Goal: Task Accomplishment & Management: Use online tool/utility

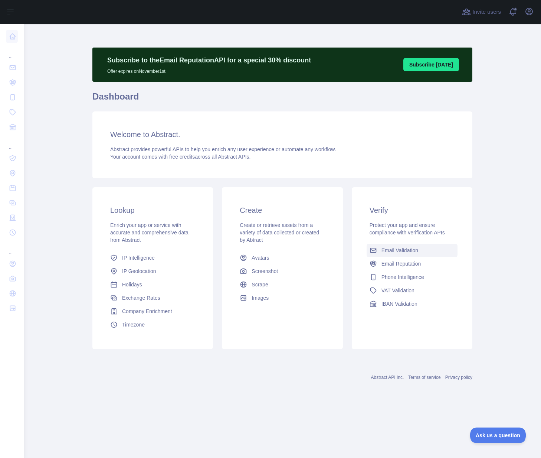
click at [405, 251] on span "Email Validation" at bounding box center [400, 249] width 37 height 7
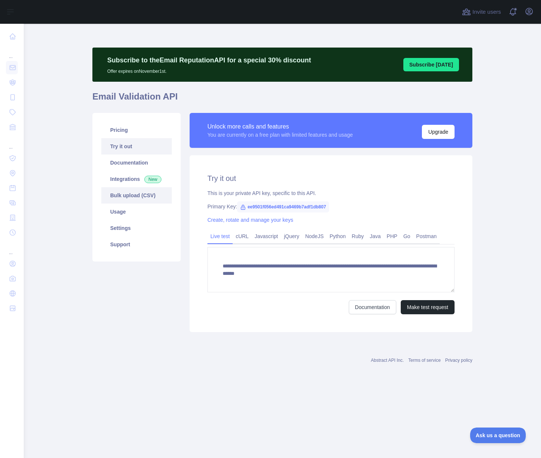
click at [127, 194] on link "Bulk upload (CSV)" at bounding box center [136, 195] width 71 height 16
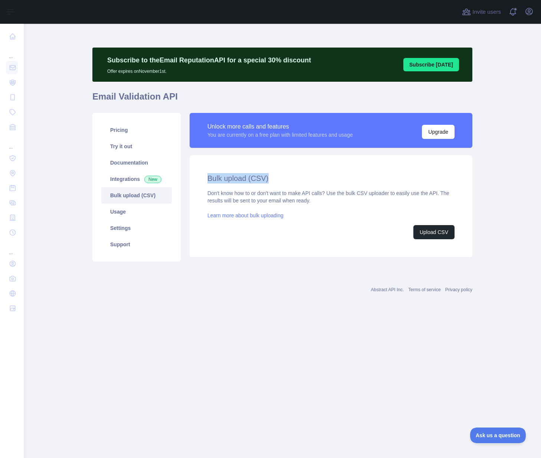
drag, startPoint x: 206, startPoint y: 178, endPoint x: 277, endPoint y: 177, distance: 70.9
click at [277, 177] on div "Bulk upload (CSV) Don't know how to or don't want to make API calls? Use the bu…" at bounding box center [331, 206] width 283 height 102
drag, startPoint x: 208, startPoint y: 194, endPoint x: 236, endPoint y: 194, distance: 28.2
click at [236, 194] on div "Bulk upload (CSV) Don't know how to or don't want to make API calls? Use the bu…" at bounding box center [331, 206] width 283 height 102
click at [218, 197] on div "Don't know how to or don't want to make API calls? Use the bulk CSV uploader to…" at bounding box center [331, 214] width 247 height 50
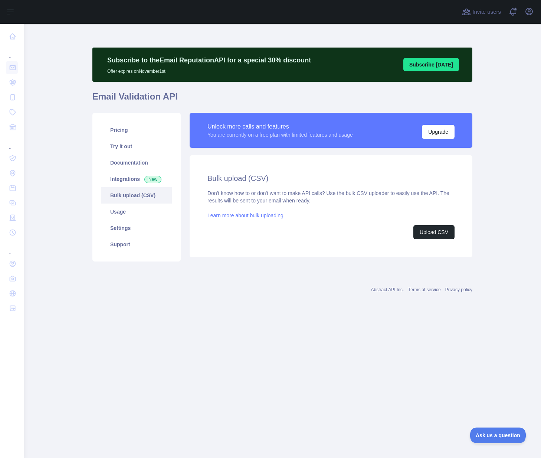
click at [226, 215] on link "Learn more about bulk uploading" at bounding box center [246, 215] width 76 height 6
click at [429, 230] on button "Upload CSV" at bounding box center [434, 232] width 41 height 14
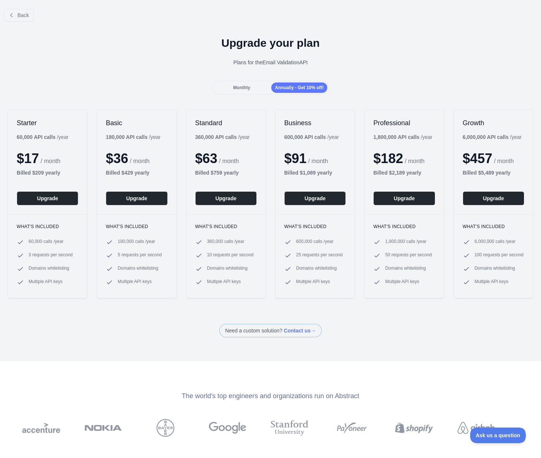
click at [235, 86] on span "Monthly" at bounding box center [241, 87] width 17 height 5
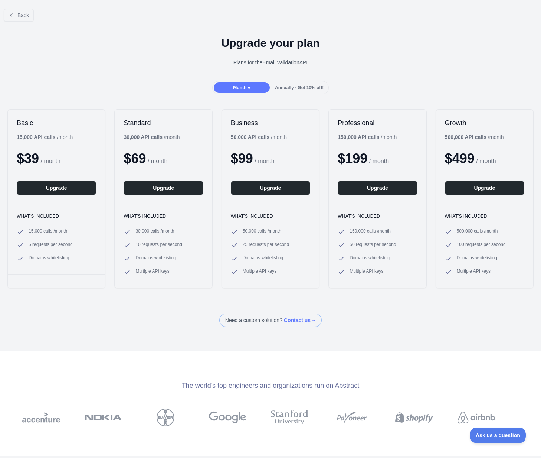
click at [300, 87] on span "Annually - Get 10% off!" at bounding box center [299, 87] width 49 height 5
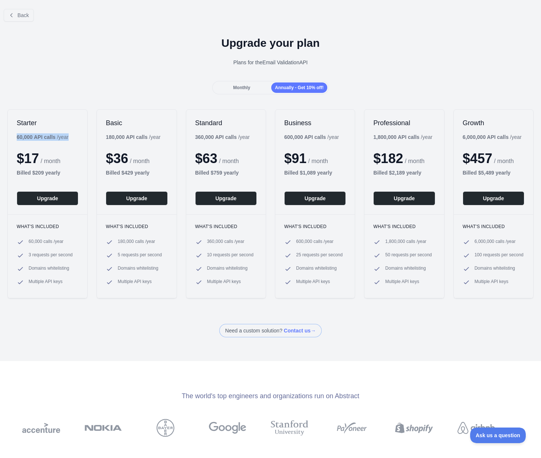
drag, startPoint x: 17, startPoint y: 137, endPoint x: 80, endPoint y: 137, distance: 62.7
click at [80, 137] on div "Starter 60,000 API calls / year $ 17 / month Billed $ 209 yearly Upgrade" at bounding box center [47, 162] width 79 height 105
click at [233, 86] on span "Monthly" at bounding box center [241, 87] width 17 height 5
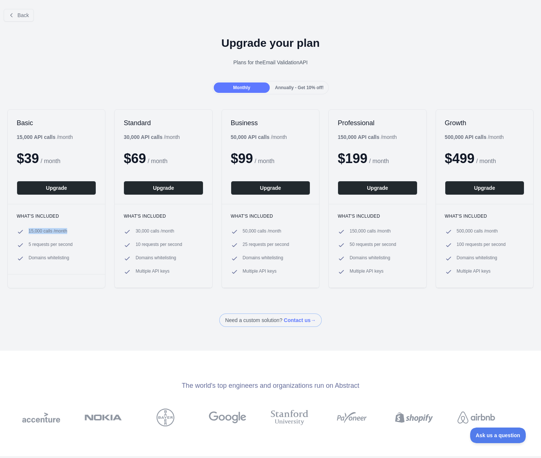
drag, startPoint x: 28, startPoint y: 229, endPoint x: 73, endPoint y: 229, distance: 44.5
click at [73, 229] on li "15,000 calls / month" at bounding box center [56, 231] width 79 height 7
drag, startPoint x: 28, startPoint y: 244, endPoint x: 80, endPoint y: 245, distance: 52.4
click at [80, 245] on li "5 requests per second" at bounding box center [56, 244] width 79 height 7
drag, startPoint x: 29, startPoint y: 257, endPoint x: 73, endPoint y: 257, distance: 44.2
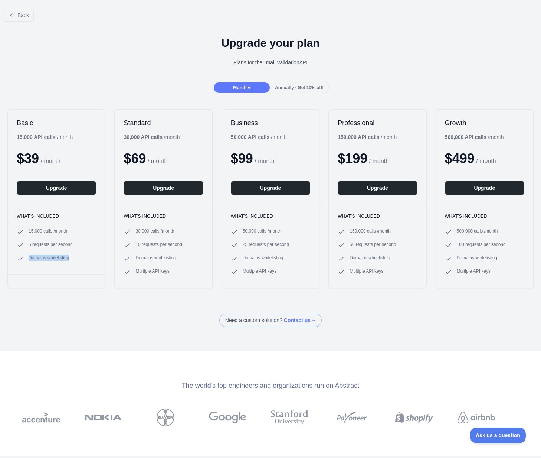
click at [73, 257] on li "Domains whitelisting" at bounding box center [56, 258] width 79 height 7
click at [45, 282] on div "Basic 15,000 API calls / month $ 39 / month Upgrade What's included 15,000 call…" at bounding box center [56, 198] width 98 height 179
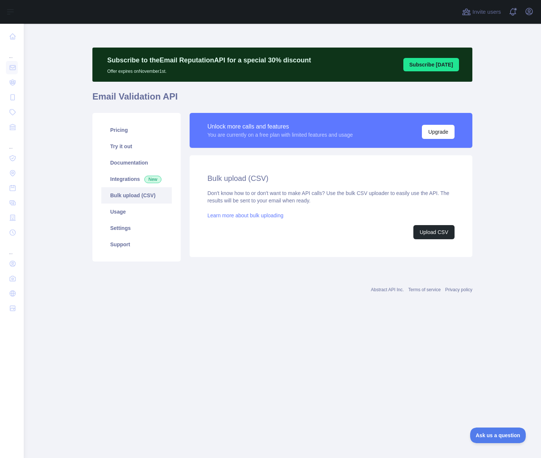
click at [226, 214] on link "Learn more about bulk uploading" at bounding box center [246, 215] width 76 height 6
click at [123, 180] on link "Integrations New" at bounding box center [136, 179] width 71 height 16
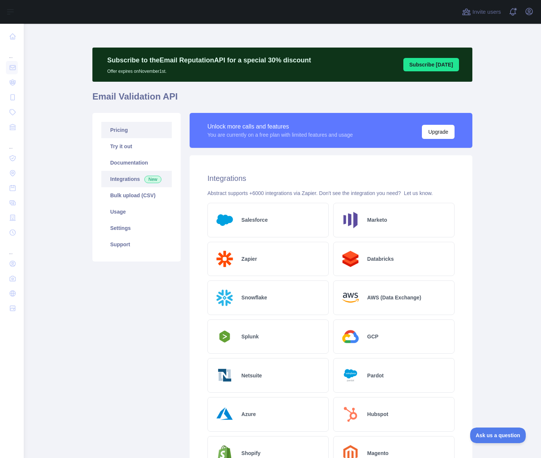
click at [117, 132] on link "Pricing" at bounding box center [136, 130] width 71 height 16
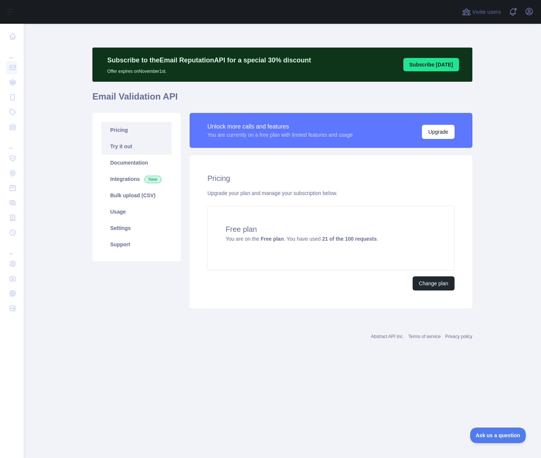
click at [120, 147] on link "Try it out" at bounding box center [136, 146] width 71 height 16
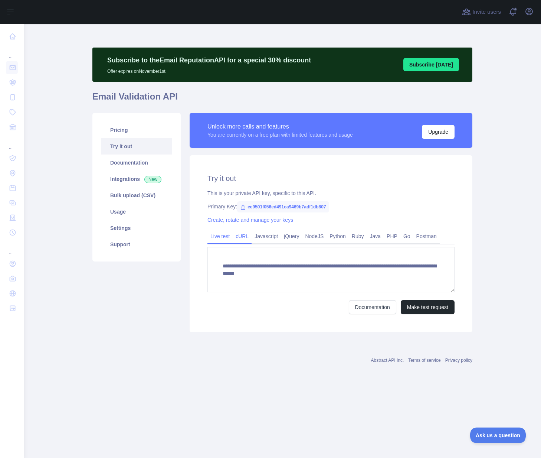
click at [244, 236] on link "cURL" at bounding box center [242, 236] width 19 height 12
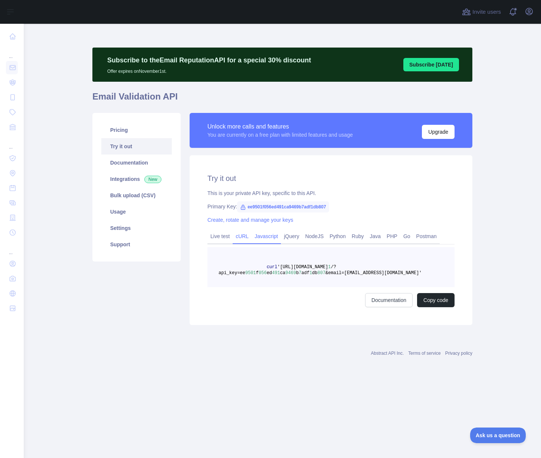
click at [272, 236] on link "Javascript" at bounding box center [266, 236] width 29 height 12
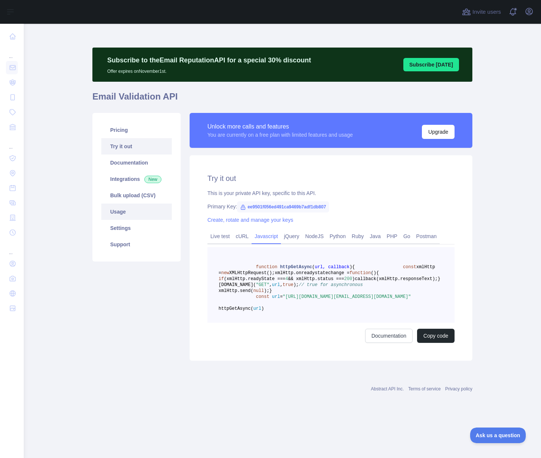
click at [115, 212] on link "Usage" at bounding box center [136, 211] width 71 height 16
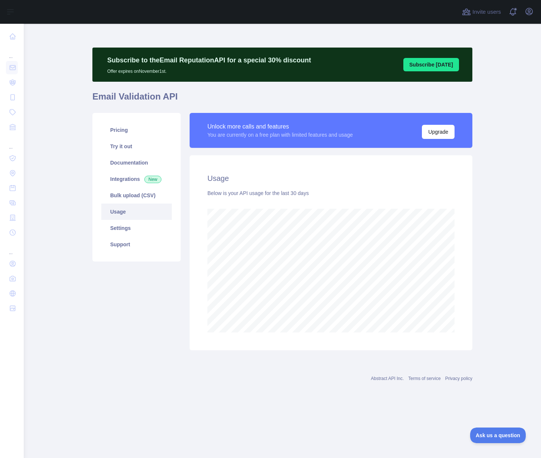
scroll to position [434, 517]
click at [121, 225] on link "Settings" at bounding box center [136, 228] width 71 height 16
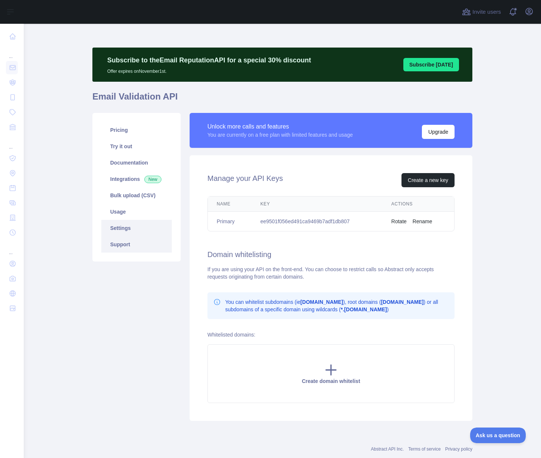
click at [117, 244] on link "Support" at bounding box center [136, 244] width 71 height 16
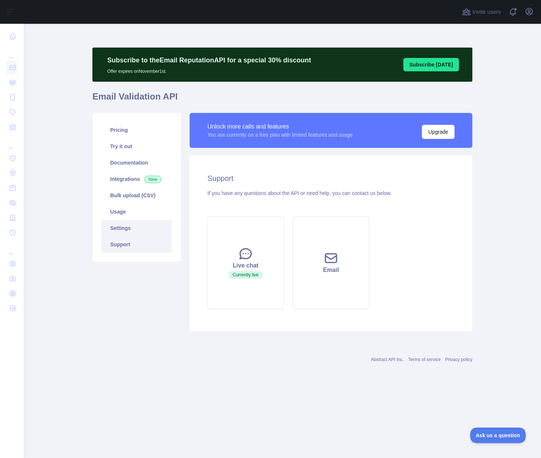
click at [118, 230] on link "Settings" at bounding box center [136, 228] width 71 height 16
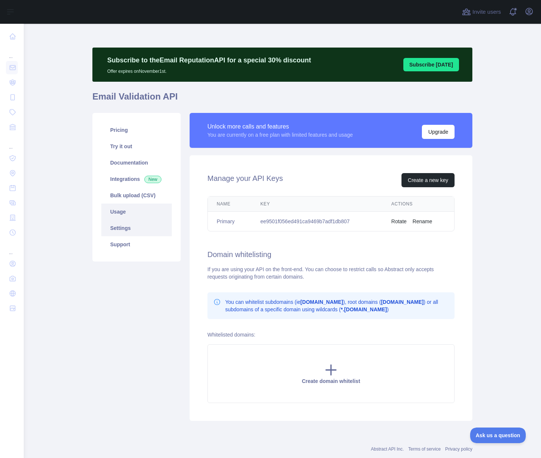
click at [117, 215] on link "Usage" at bounding box center [136, 211] width 71 height 16
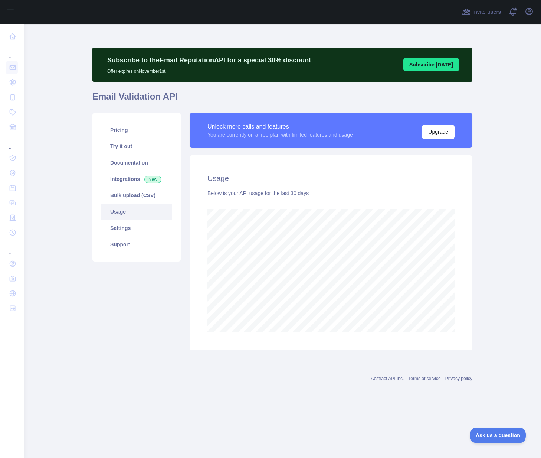
scroll to position [434, 517]
click at [124, 195] on link "Bulk upload (CSV)" at bounding box center [136, 195] width 71 height 16
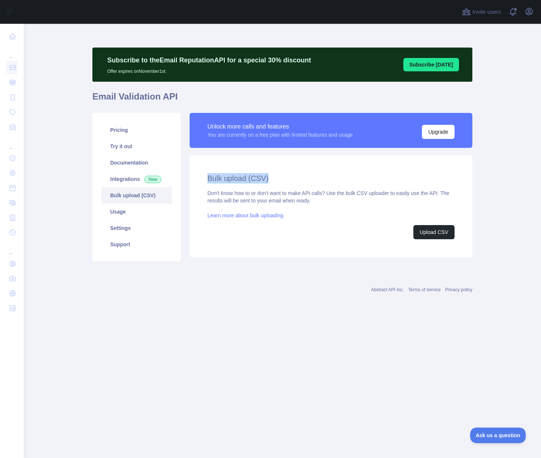
drag, startPoint x: 207, startPoint y: 178, endPoint x: 282, endPoint y: 177, distance: 75.4
click at [282, 177] on div "Bulk upload (CSV) Don't know how to or don't want to make API calls? Use the bu…" at bounding box center [331, 206] width 283 height 102
click at [299, 174] on h2 "Bulk upload (CSV)" at bounding box center [331, 178] width 247 height 10
click at [432, 233] on button "Upload CSV" at bounding box center [434, 232] width 41 height 14
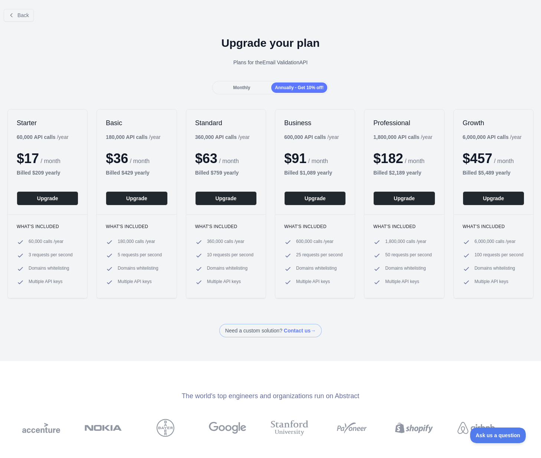
click at [225, 86] on div "Monthly" at bounding box center [242, 87] width 56 height 10
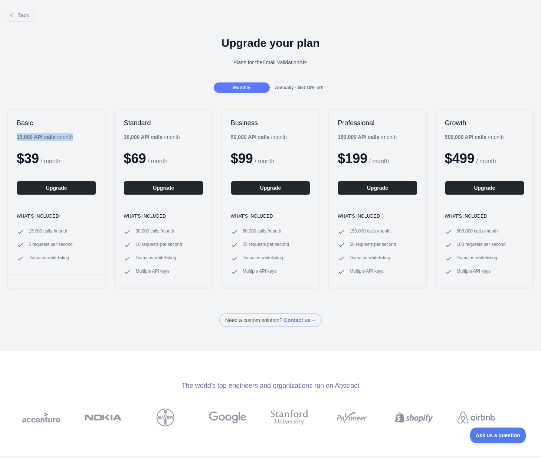
click at [17, 139] on div "Basic 15,000 API calls / month $ 39 / month Upgrade" at bounding box center [56, 157] width 97 height 94
click at [69, 186] on button "Upgrade" at bounding box center [56, 188] width 79 height 14
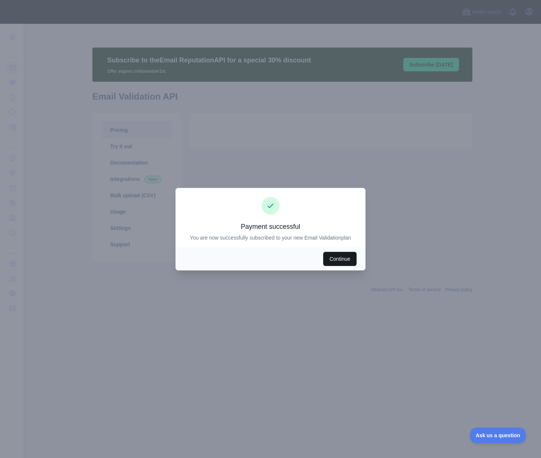
click at [341, 260] on button "Continue" at bounding box center [339, 259] width 33 height 14
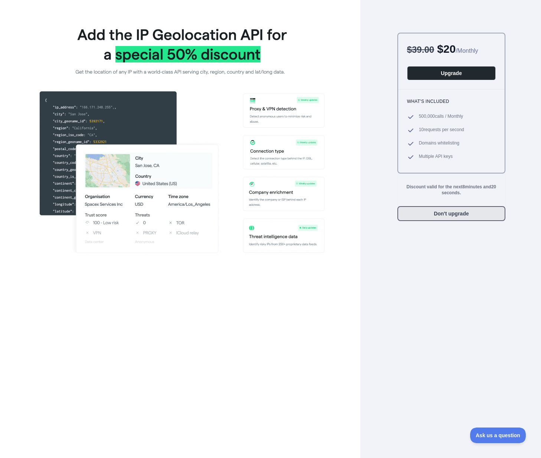
click at [454, 216] on button "Don't upgrade" at bounding box center [452, 213] width 108 height 15
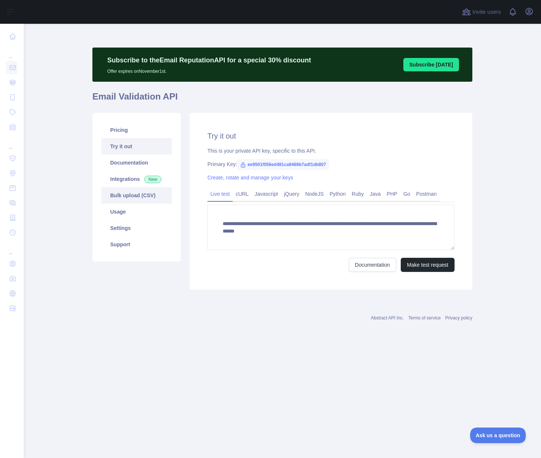
click at [139, 193] on link "Bulk upload (CSV)" at bounding box center [136, 195] width 71 height 16
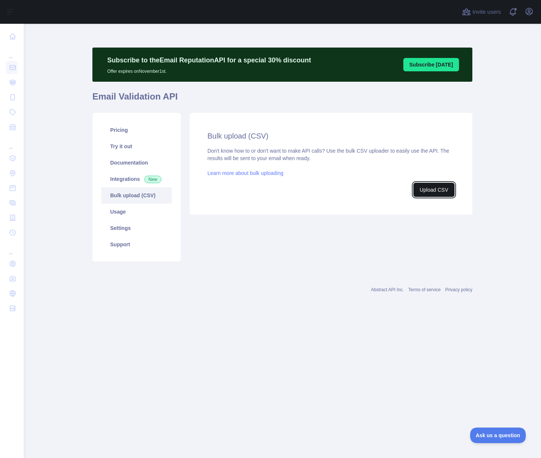
click at [430, 189] on button "Upload CSV" at bounding box center [434, 190] width 41 height 14
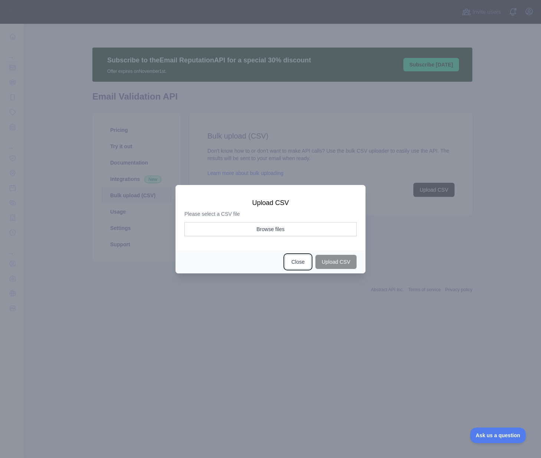
drag, startPoint x: 288, startPoint y: 262, endPoint x: 283, endPoint y: 252, distance: 11.5
click at [288, 262] on button "Close" at bounding box center [298, 262] width 26 height 14
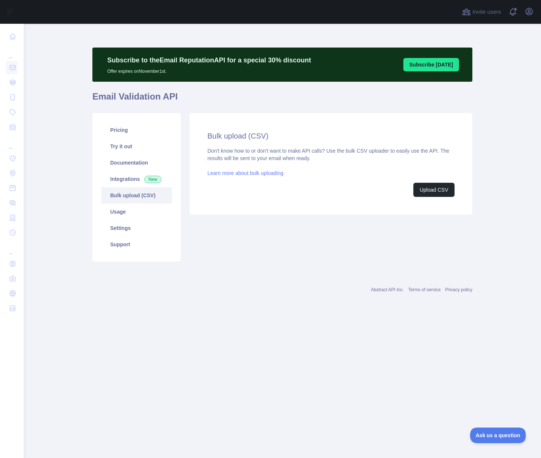
click at [256, 173] on link "Learn more about bulk uploading" at bounding box center [246, 173] width 76 height 6
click at [436, 187] on button "Upload CSV" at bounding box center [434, 190] width 41 height 14
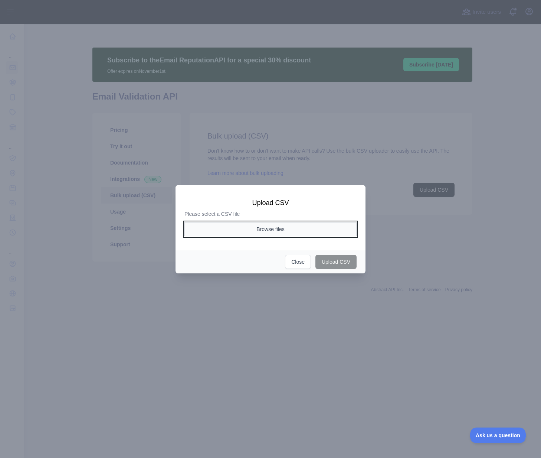
click at [270, 224] on button "Browse files" at bounding box center [270, 229] width 172 height 14
click at [261, 231] on button "Browse files" at bounding box center [270, 229] width 172 height 14
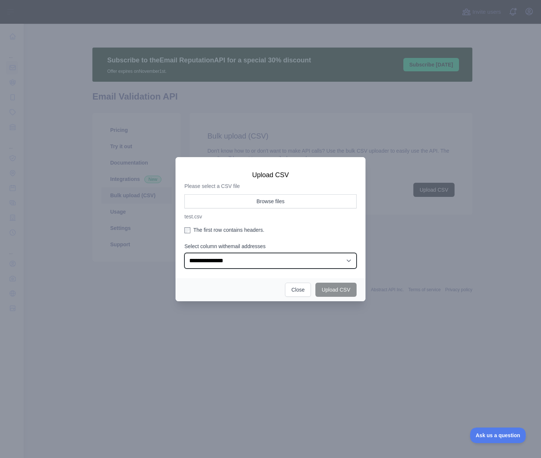
click at [252, 259] on select "**********" at bounding box center [270, 261] width 172 height 16
select select "*"
click at [184, 253] on select "**********" at bounding box center [270, 261] width 172 height 16
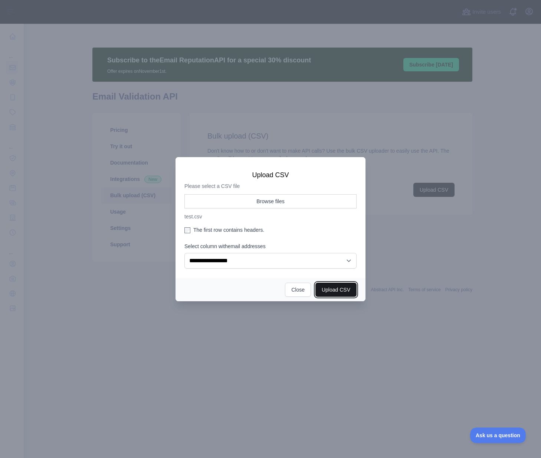
click at [342, 291] on button "Upload CSV" at bounding box center [336, 290] width 41 height 14
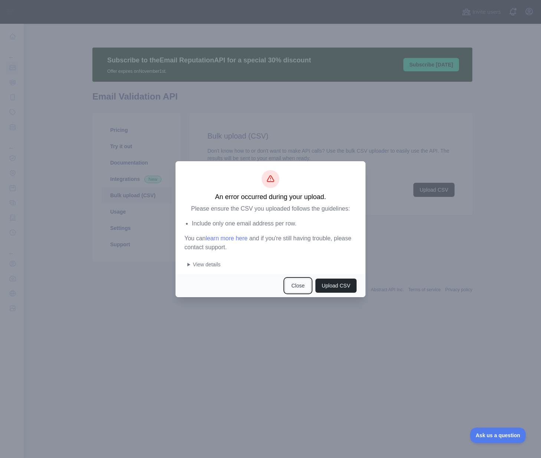
click at [298, 285] on button "Close" at bounding box center [298, 285] width 26 height 14
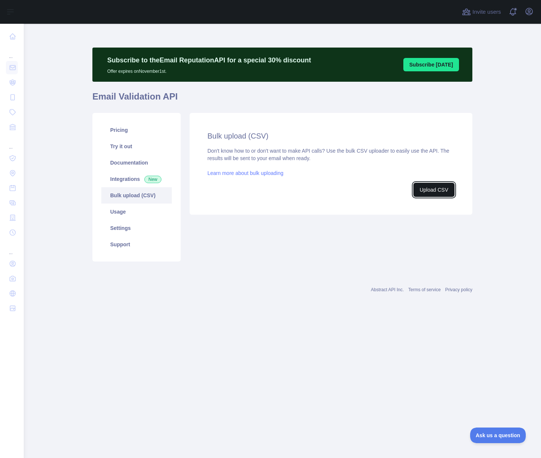
click at [430, 187] on button "Upload CSV" at bounding box center [434, 190] width 41 height 14
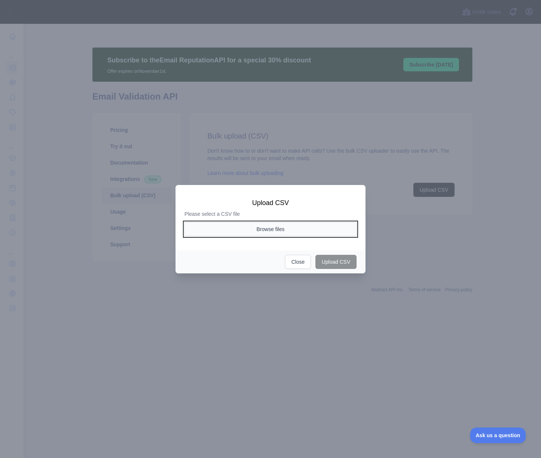
click at [290, 228] on button "Browse files" at bounding box center [270, 229] width 172 height 14
click at [263, 228] on button "Browse files" at bounding box center [270, 229] width 172 height 14
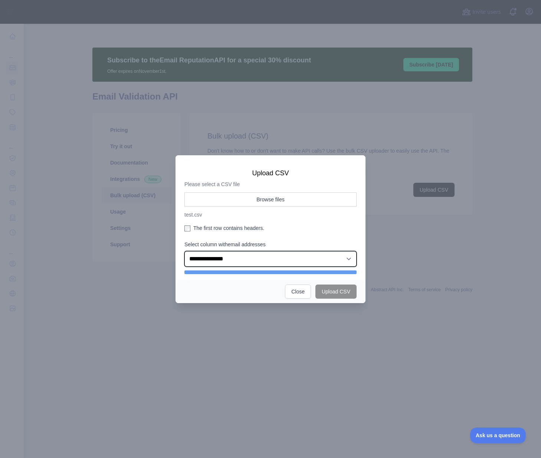
click at [238, 254] on select "**********" at bounding box center [270, 259] width 172 height 16
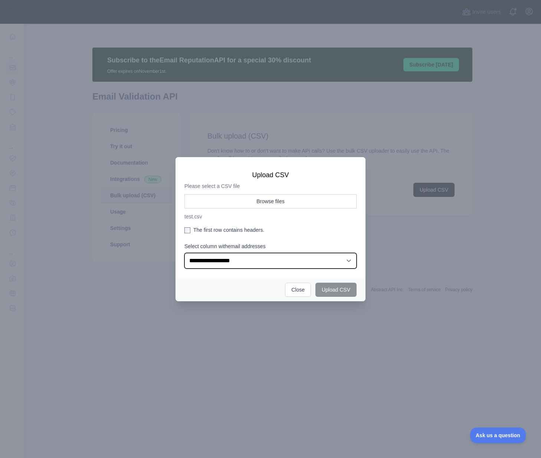
click at [184, 253] on select "**********" at bounding box center [270, 261] width 172 height 16
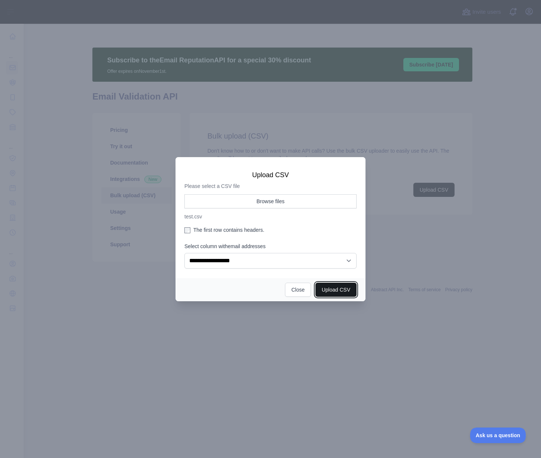
click at [334, 290] on button "Upload CSV" at bounding box center [336, 290] width 41 height 14
select select "**"
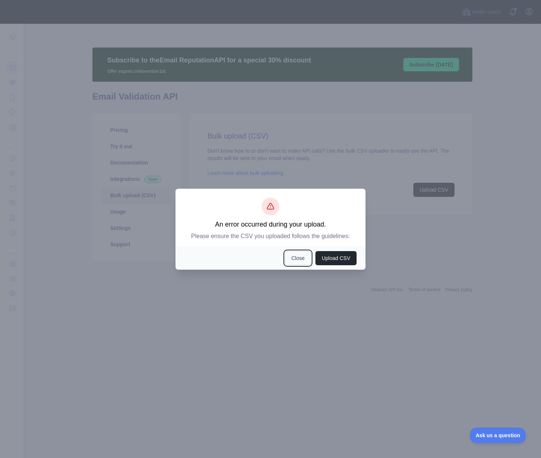
click at [290, 259] on button "Close" at bounding box center [298, 258] width 26 height 14
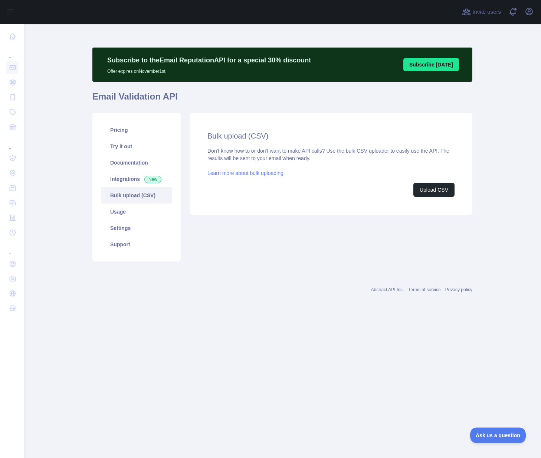
click at [240, 172] on link "Learn more about bulk uploading" at bounding box center [246, 173] width 76 height 6
click at [423, 191] on button "Upload CSV" at bounding box center [434, 190] width 41 height 14
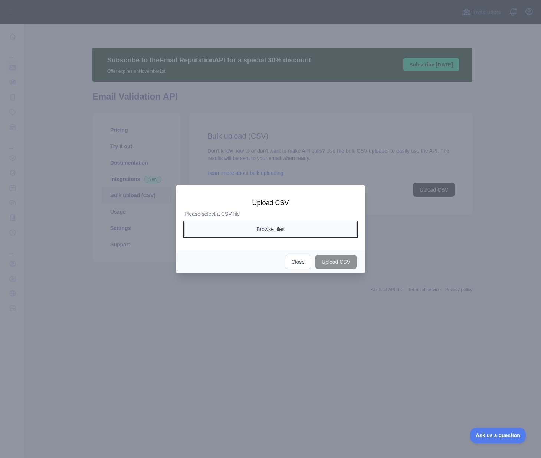
click at [268, 228] on button "Browse files" at bounding box center [270, 229] width 172 height 14
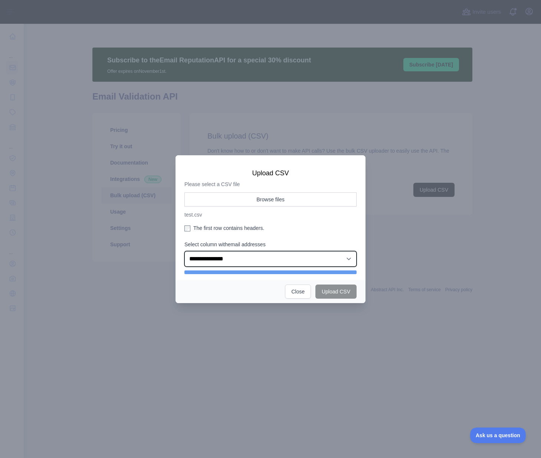
click at [268, 260] on select "**********" at bounding box center [270, 259] width 172 height 16
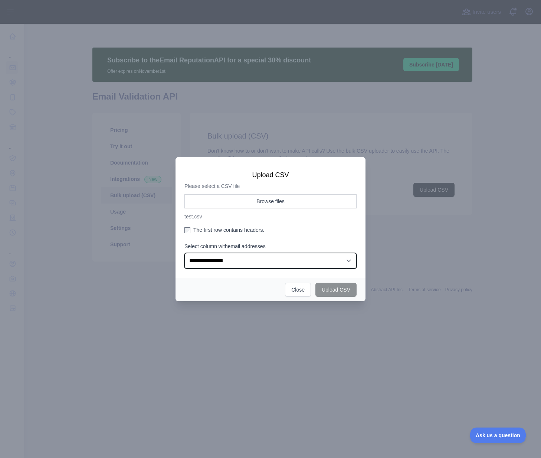
click at [184, 253] on select "**********" at bounding box center [270, 261] width 172 height 16
click at [255, 259] on select "**********" at bounding box center [270, 261] width 172 height 16
click at [298, 288] on button "Close" at bounding box center [298, 290] width 26 height 14
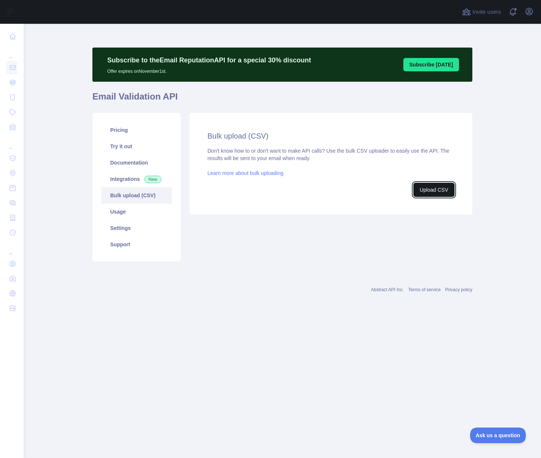
click at [424, 188] on button "Upload CSV" at bounding box center [434, 190] width 41 height 14
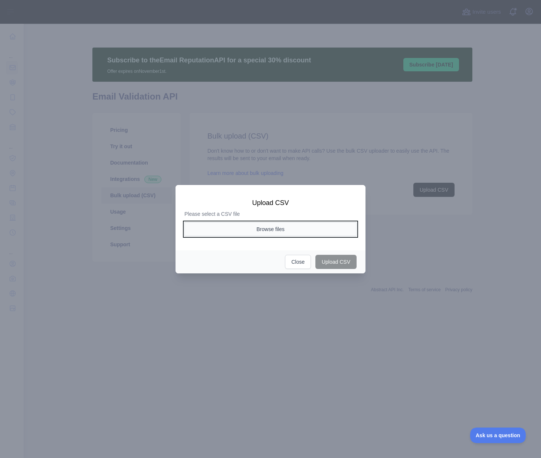
click at [250, 229] on button "Browse files" at bounding box center [270, 229] width 172 height 14
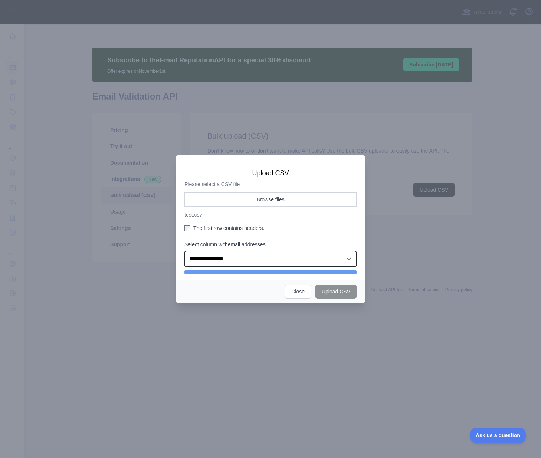
click at [247, 258] on select "**********" at bounding box center [270, 259] width 172 height 16
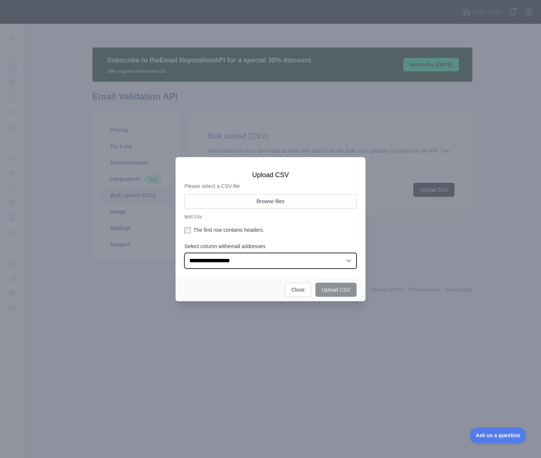
click at [184, 253] on select "**********" at bounding box center [270, 261] width 172 height 16
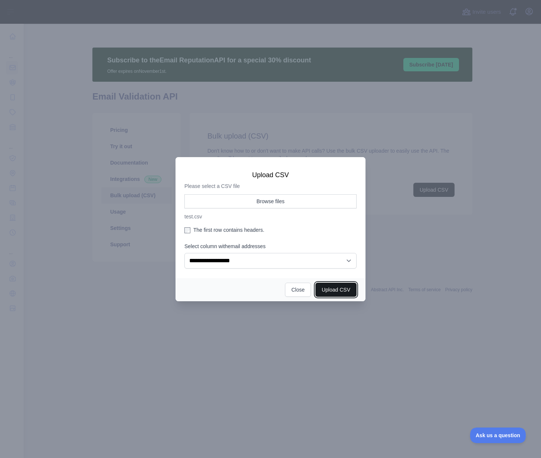
click at [337, 289] on button "Upload CSV" at bounding box center [336, 290] width 41 height 14
select select "**"
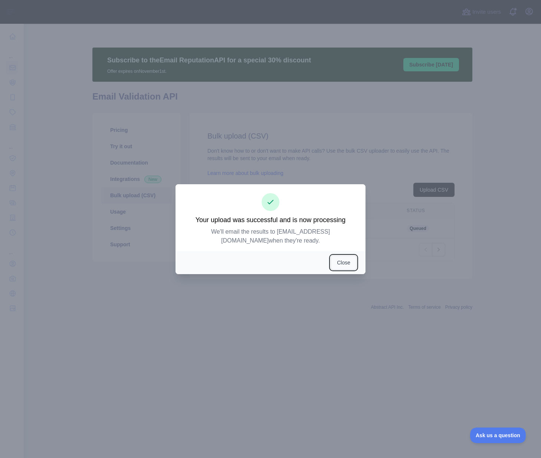
click at [342, 260] on button "Close" at bounding box center [344, 262] width 26 height 14
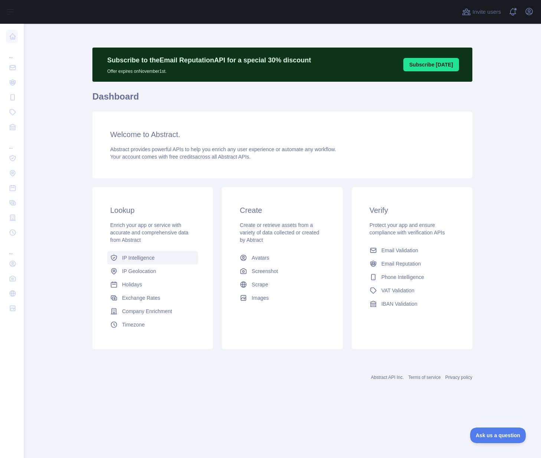
click at [134, 259] on span "IP Intelligence" at bounding box center [138, 257] width 33 height 7
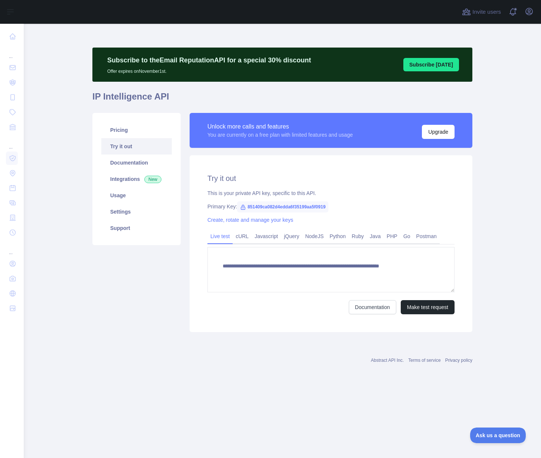
type textarea "**********"
click at [422, 306] on button "Make test request" at bounding box center [428, 307] width 54 height 14
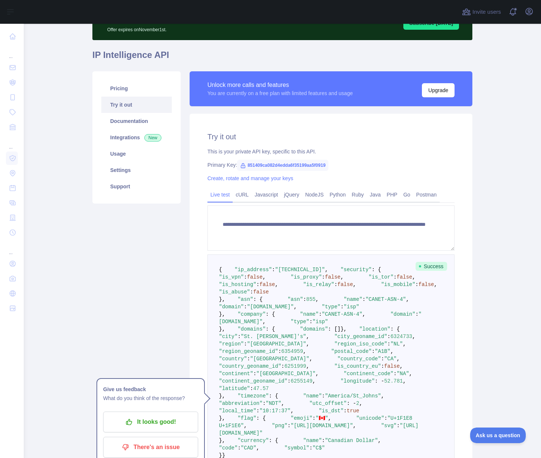
scroll to position [37, 0]
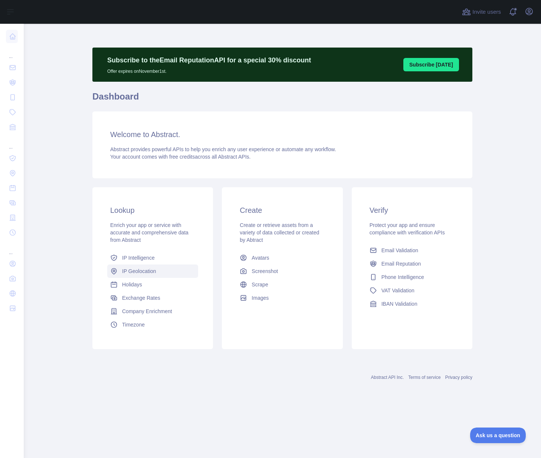
click at [144, 270] on span "IP Geolocation" at bounding box center [139, 270] width 34 height 7
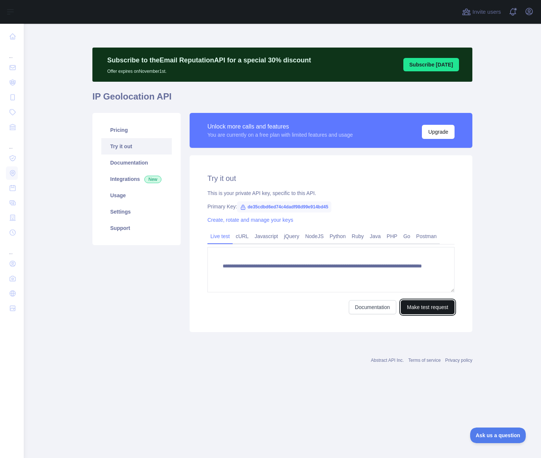
click at [429, 305] on button "Make test request" at bounding box center [428, 307] width 54 height 14
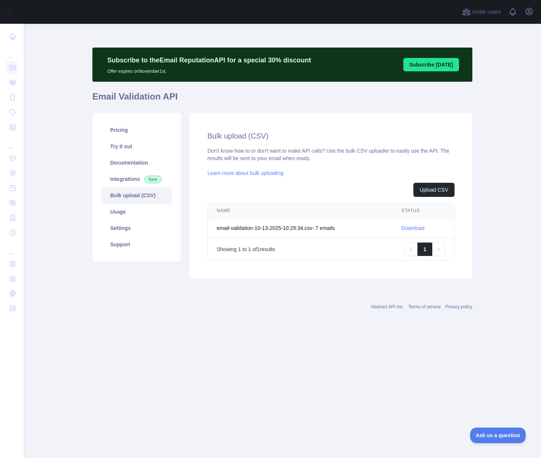
click at [411, 227] on link "Download" at bounding box center [413, 228] width 23 height 6
click at [425, 189] on button "Upload CSV" at bounding box center [434, 190] width 41 height 14
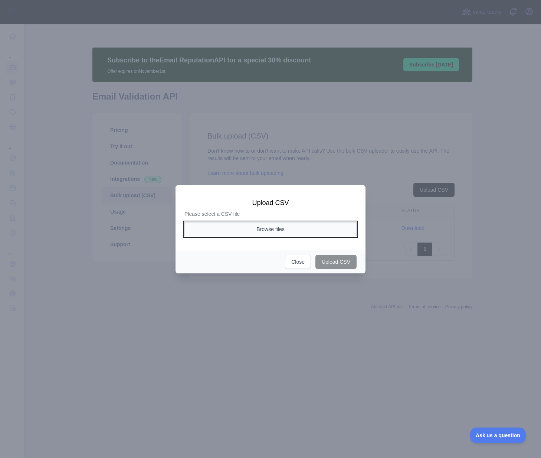
click at [276, 231] on button "Browse files" at bounding box center [270, 229] width 172 height 14
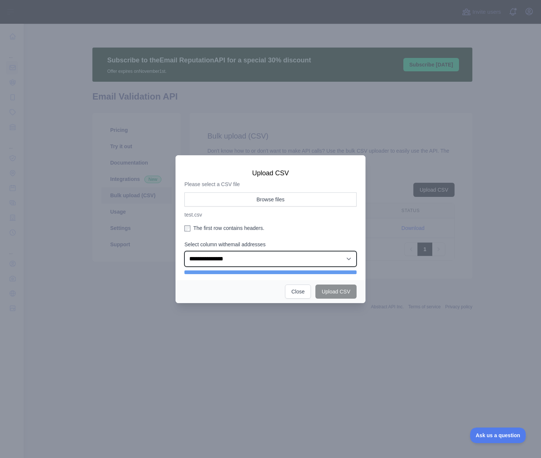
click at [247, 254] on select "**********" at bounding box center [270, 259] width 172 height 16
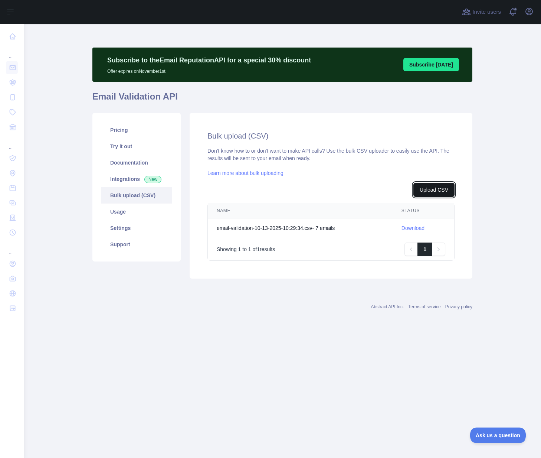
click at [431, 191] on button "Upload CSV" at bounding box center [434, 190] width 41 height 14
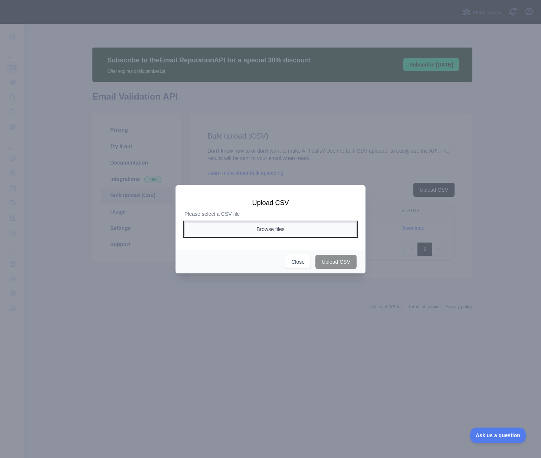
click at [273, 231] on button "Browse files" at bounding box center [270, 229] width 172 height 14
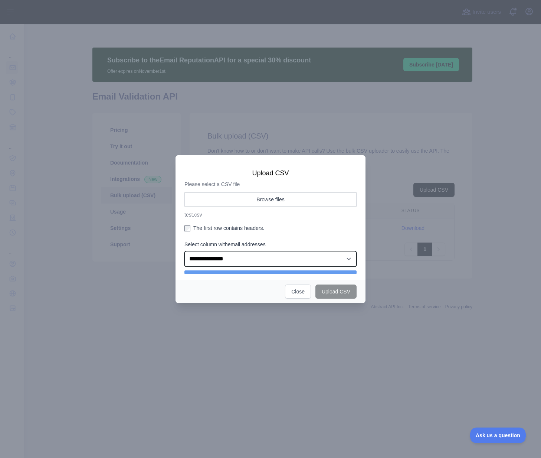
click at [239, 258] on select "**********" at bounding box center [270, 259] width 172 height 16
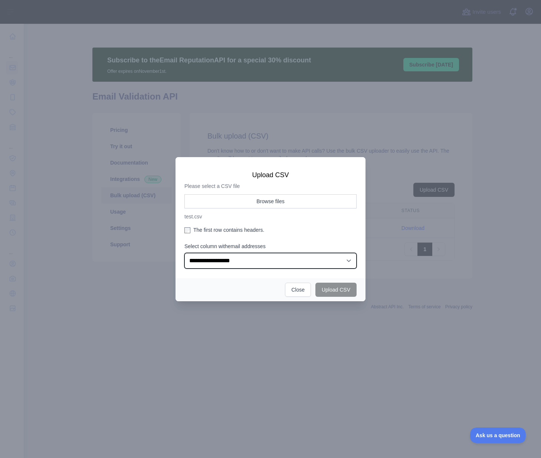
click at [184, 253] on select "**********" at bounding box center [270, 261] width 172 height 16
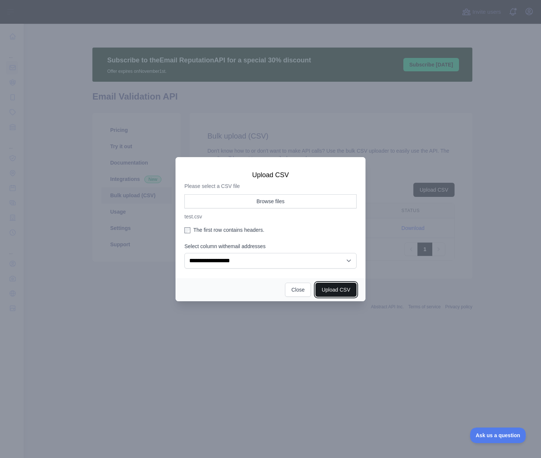
click at [341, 290] on button "Upload CSV" at bounding box center [336, 290] width 41 height 14
select select "**"
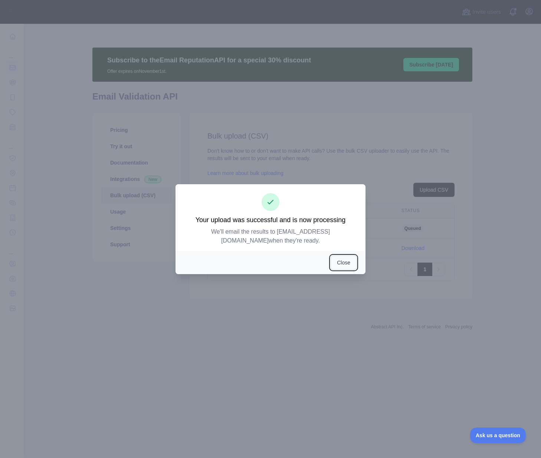
click at [341, 264] on button "Close" at bounding box center [344, 262] width 26 height 14
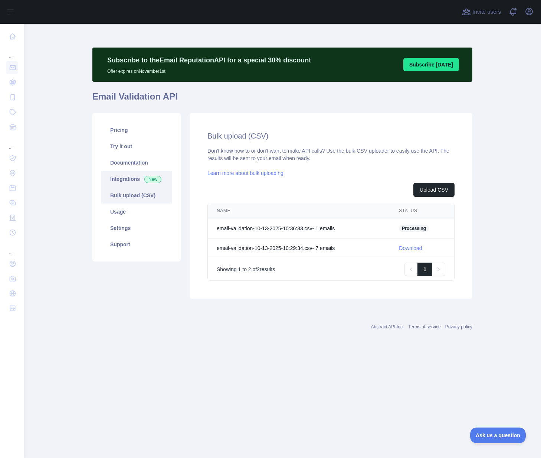
click at [130, 180] on link "Integrations New" at bounding box center [136, 179] width 71 height 16
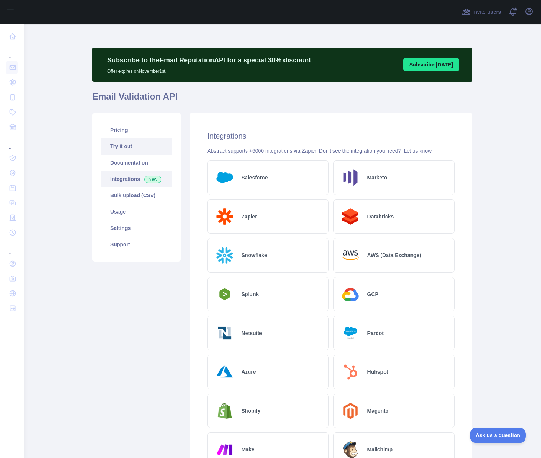
click at [114, 149] on link "Try it out" at bounding box center [136, 146] width 71 height 16
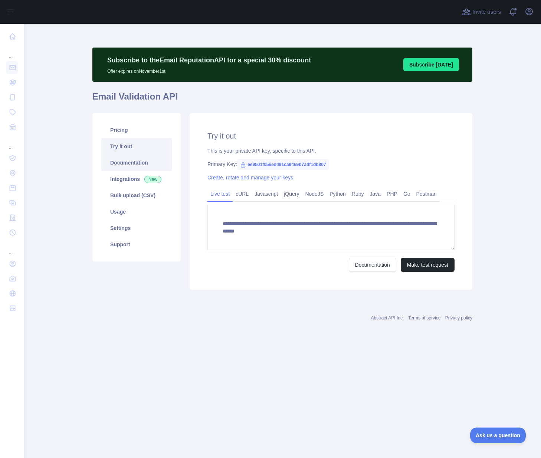
click at [124, 165] on link "Documentation" at bounding box center [136, 162] width 71 height 16
click at [128, 192] on link "Bulk upload (CSV)" at bounding box center [136, 195] width 71 height 16
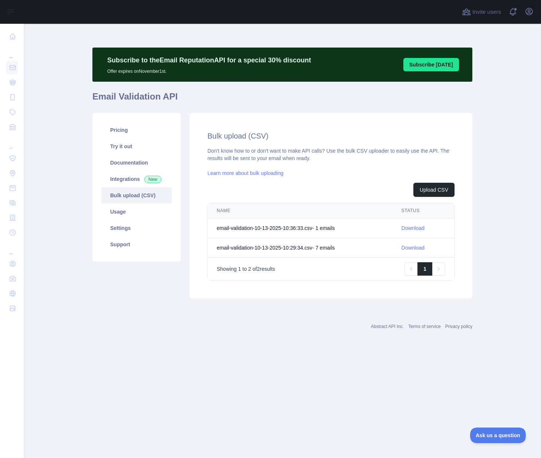
click at [414, 228] on link "Download" at bounding box center [413, 228] width 23 height 6
click at [119, 145] on link "Try it out" at bounding box center [136, 146] width 71 height 16
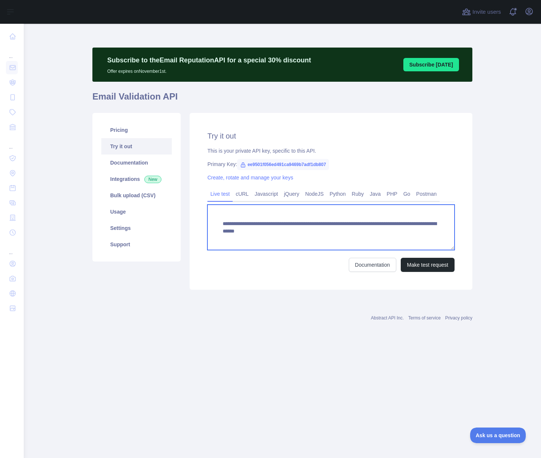
click at [384, 230] on textarea "**********" at bounding box center [331, 227] width 247 height 45
click at [383, 229] on textarea "**********" at bounding box center [331, 227] width 247 height 45
type textarea "**********"
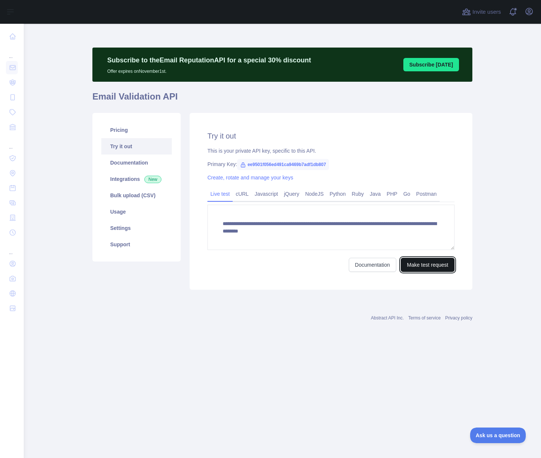
click at [420, 266] on button "Make test request" at bounding box center [428, 265] width 54 height 14
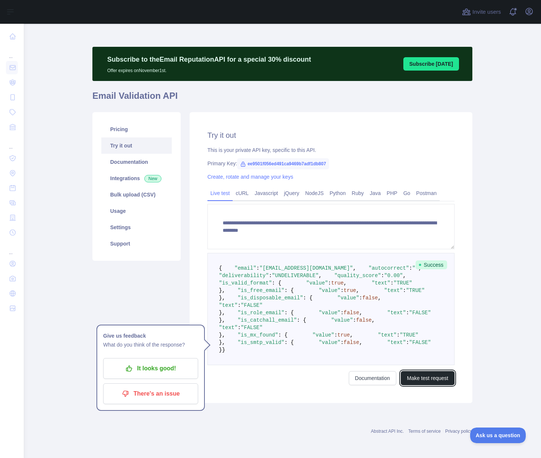
scroll to position [51, 0]
click at [120, 219] on link "Settings" at bounding box center [136, 227] width 71 height 16
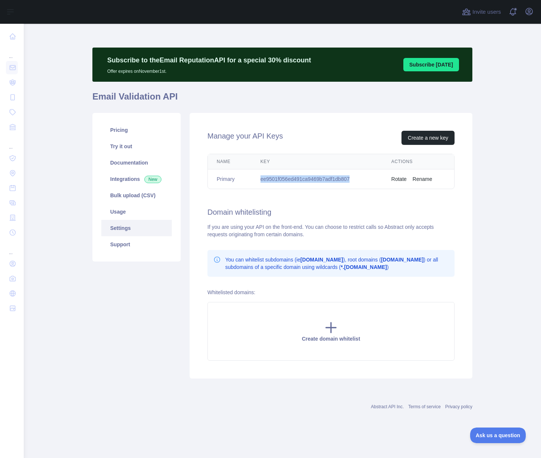
drag, startPoint x: 260, startPoint y: 179, endPoint x: 358, endPoint y: 178, distance: 98.4
click at [358, 178] on td "ee9501f056ed491ca9469b7adf1db807" at bounding box center [317, 179] width 131 height 20
copy td "ee9501f056ed491ca9469b7adf1db807"
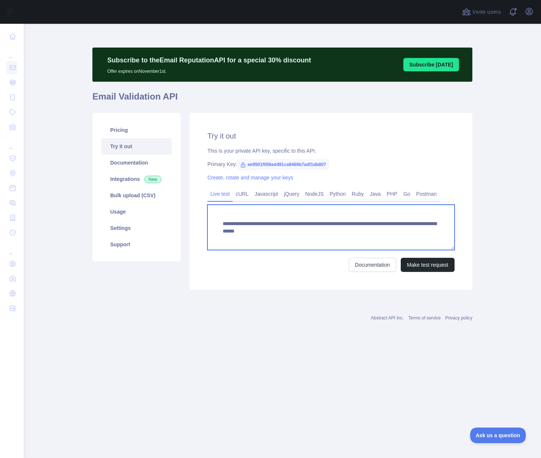
click at [372, 240] on textarea "**********" at bounding box center [331, 227] width 247 height 45
drag, startPoint x: 358, startPoint y: 231, endPoint x: 438, endPoint y: 230, distance: 80.2
click at [438, 230] on textarea "**********" at bounding box center [331, 227] width 247 height 45
paste textarea
type textarea "**********"
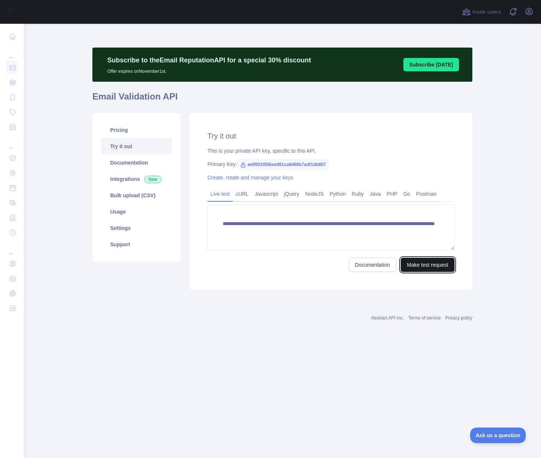
click at [424, 264] on button "Make test request" at bounding box center [428, 265] width 54 height 14
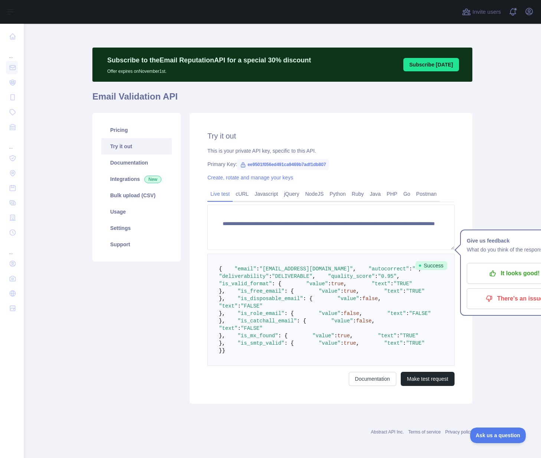
click at [301, 279] on span ""DELIVERABLE"" at bounding box center [292, 276] width 40 height 6
copy span "DELIVERABLE"
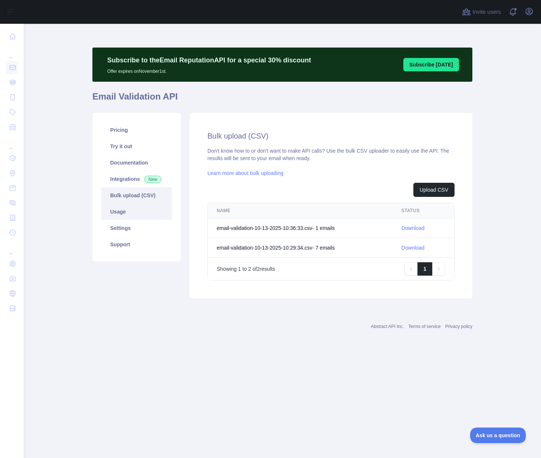
click at [120, 211] on link "Usage" at bounding box center [136, 211] width 71 height 16
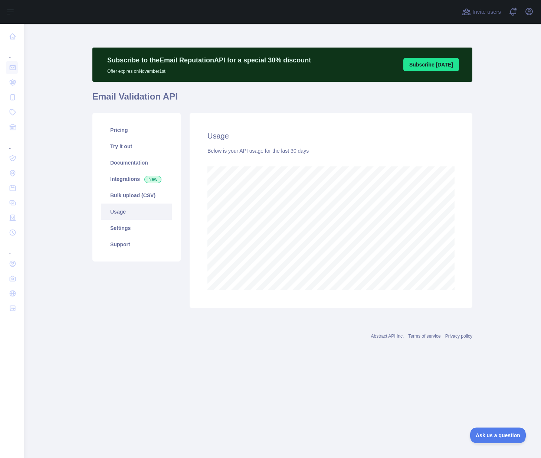
scroll to position [434, 517]
click at [126, 227] on link "Settings" at bounding box center [136, 228] width 71 height 16
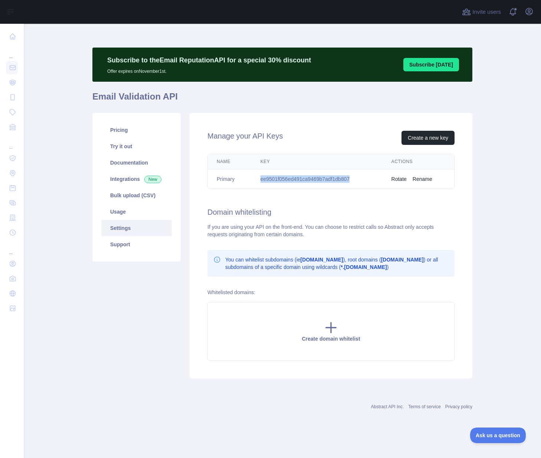
drag, startPoint x: 259, startPoint y: 180, endPoint x: 357, endPoint y: 180, distance: 98.0
click at [356, 180] on td "ee9501f056ed491ca9469b7adf1db807" at bounding box center [317, 179] width 131 height 20
copy td "ee9501f056ed491ca9469b7adf1db807"
